Goal: Task Accomplishment & Management: Use online tool/utility

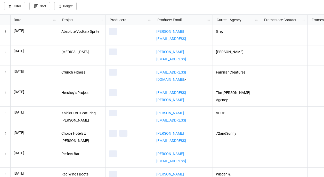
scroll to position [159, 321]
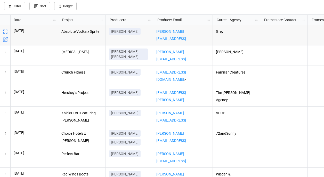
click at [53, 21] on icon "grid" at bounding box center [55, 20] width 4 height 4
click at [61, 29] on li "Sort" at bounding box center [63, 28] width 21 height 9
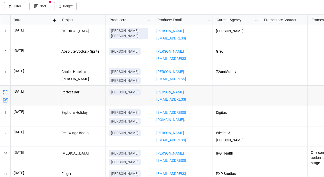
scroll to position [0, 0]
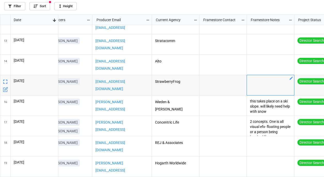
click at [264, 91] on div "grid" at bounding box center [270, 85] width 47 height 20
click at [291, 78] on icon "grid" at bounding box center [291, 78] width 3 height 3
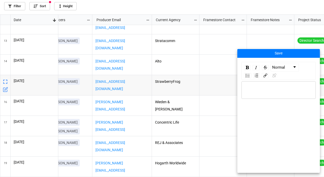
click at [263, 90] on div "rdw-editor" at bounding box center [278, 90] width 69 height 6
click at [258, 89] on span "will likelt have VFX needs" at bounding box center [263, 90] width 39 height 4
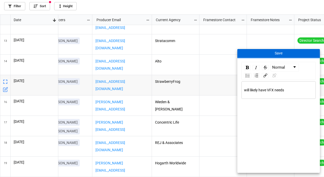
click at [280, 51] on button "Save" at bounding box center [278, 53] width 83 height 9
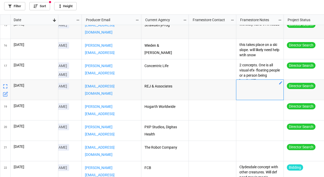
click at [275, 90] on div "grid" at bounding box center [259, 90] width 47 height 20
click at [280, 85] on icon "grid" at bounding box center [280, 83] width 4 height 4
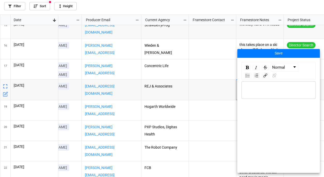
click at [265, 90] on div "rdw-editor" at bounding box center [278, 90] width 69 height 6
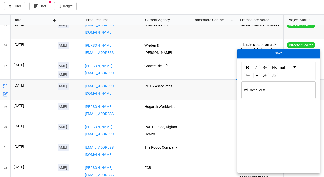
click at [278, 53] on button "Save" at bounding box center [278, 53] width 83 height 9
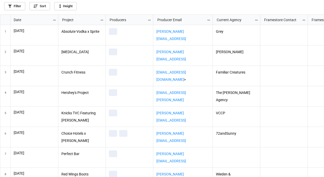
scroll to position [159, 321]
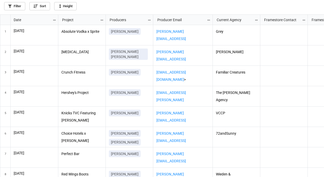
click at [53, 19] on icon "grid" at bounding box center [55, 20] width 4 height 4
click at [64, 29] on li "Sort" at bounding box center [63, 28] width 21 height 9
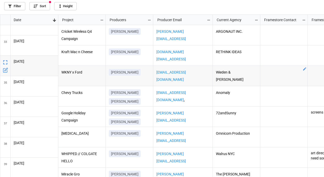
scroll to position [629, 0]
